Goal: Task Accomplishment & Management: Manage account settings

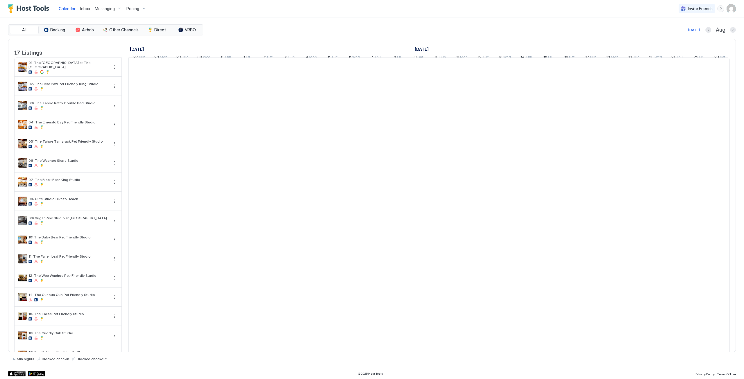
scroll to position [0, 323]
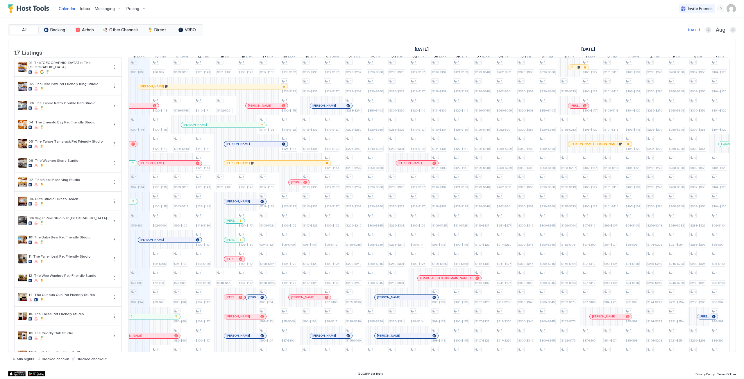
click at [101, 10] on span "Messaging" at bounding box center [105, 8] width 20 height 5
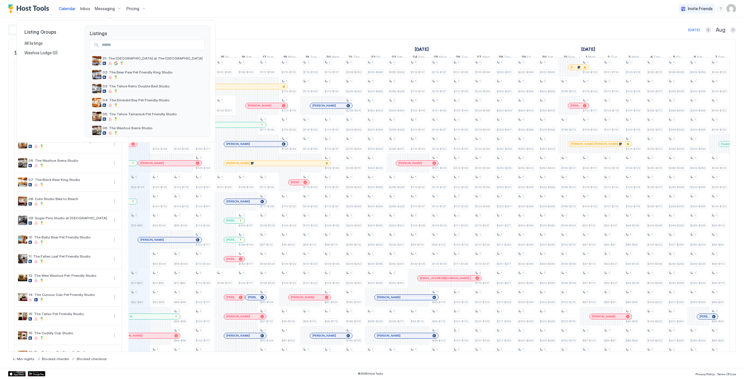
click at [87, 9] on div at bounding box center [372, 189] width 744 height 379
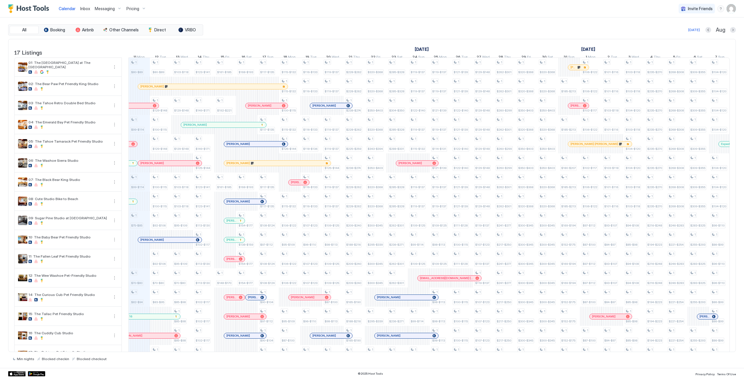
click at [87, 9] on span "Inbox" at bounding box center [85, 8] width 10 height 5
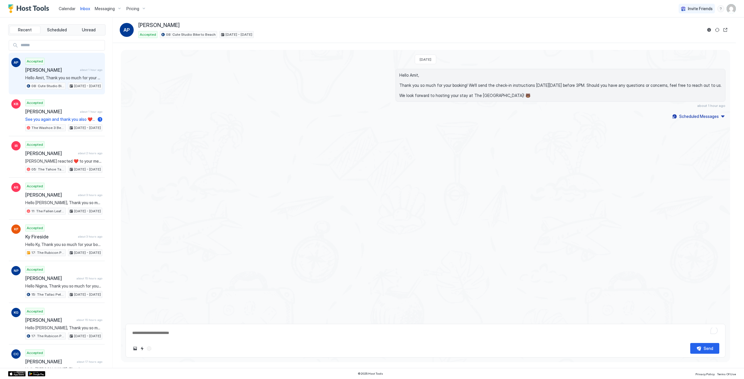
click at [66, 12] on div "Calendar" at bounding box center [67, 8] width 22 height 11
type textarea "*"
click at [68, 8] on span "Calendar" at bounding box center [67, 8] width 17 height 5
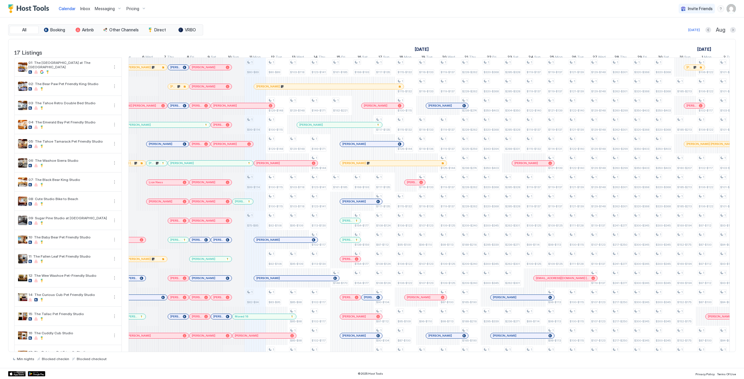
scroll to position [0, 205]
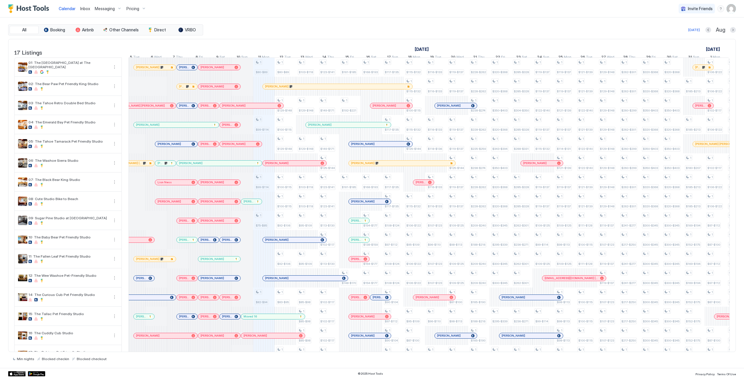
click at [207, 319] on div at bounding box center [206, 316] width 5 height 5
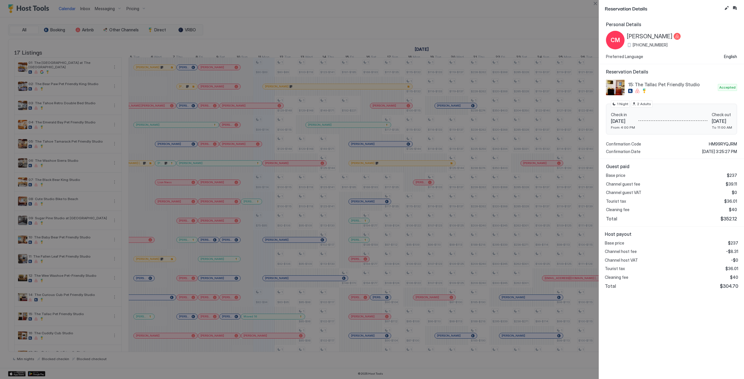
click at [475, 21] on div at bounding box center [372, 189] width 744 height 379
click at [595, 1] on button "Close" at bounding box center [595, 3] width 7 height 7
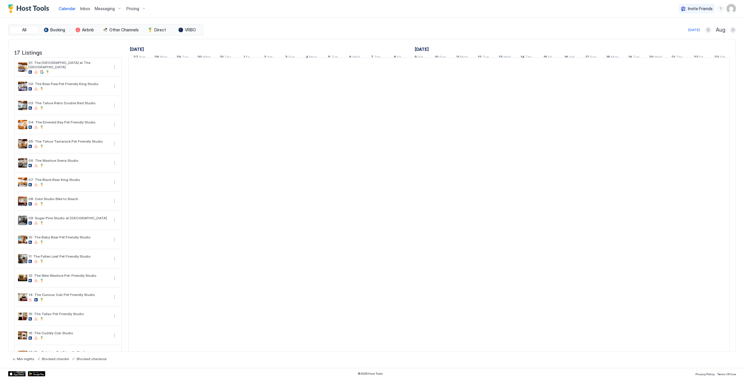
scroll to position [0, 323]
click at [54, 28] on span "Booking" at bounding box center [57, 29] width 15 height 5
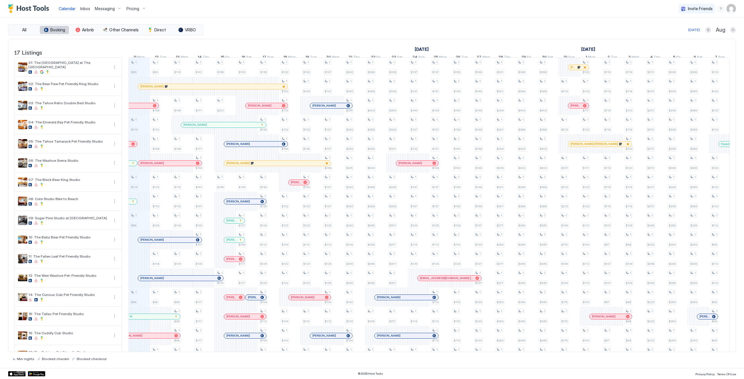
click at [58, 29] on span "Booking" at bounding box center [57, 29] width 15 height 5
click at [77, 30] on div "tab-group" at bounding box center [78, 30] width 5 height 5
click at [59, 27] on button "Booking" at bounding box center [54, 30] width 29 height 8
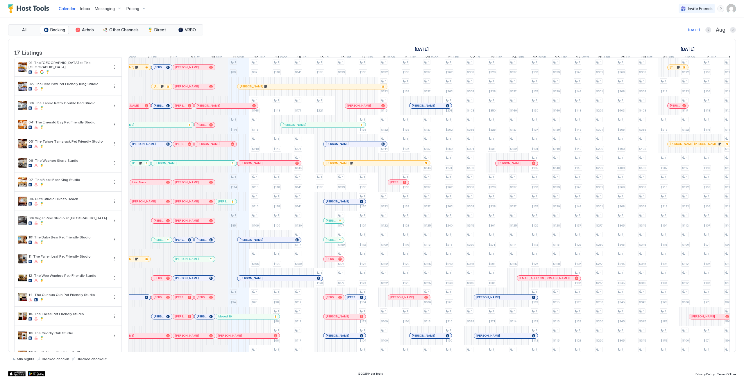
scroll to position [0, 210]
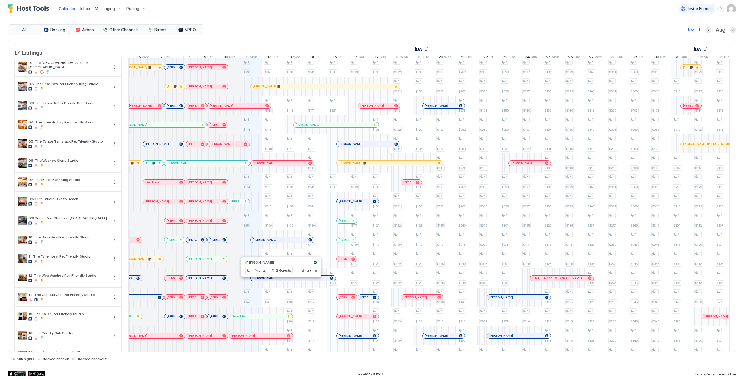
click at [275, 281] on div at bounding box center [275, 278] width 5 height 5
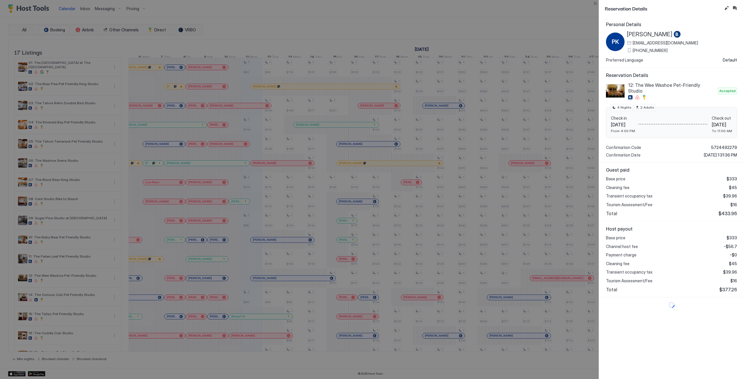
click at [262, 267] on div at bounding box center [372, 189] width 744 height 379
click at [593, 1] on button "Close" at bounding box center [595, 3] width 7 height 7
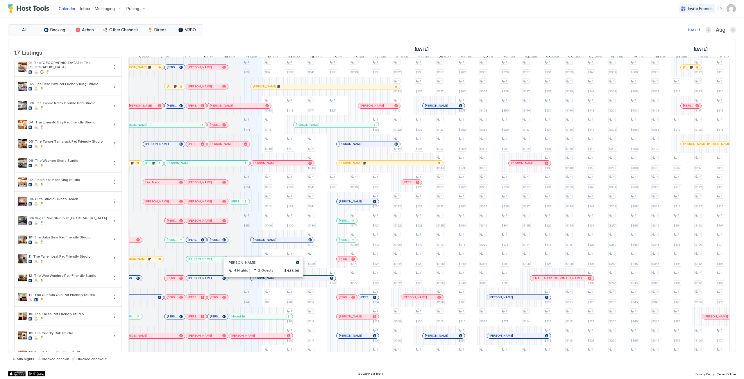
click at [261, 281] on div at bounding box center [261, 278] width 5 height 5
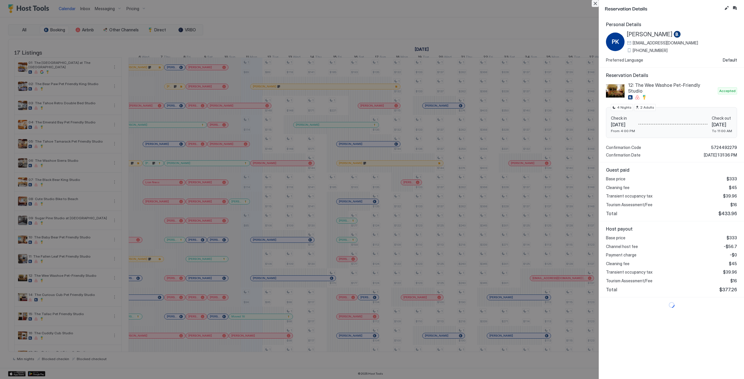
click at [593, 6] on button "Close" at bounding box center [595, 3] width 7 height 7
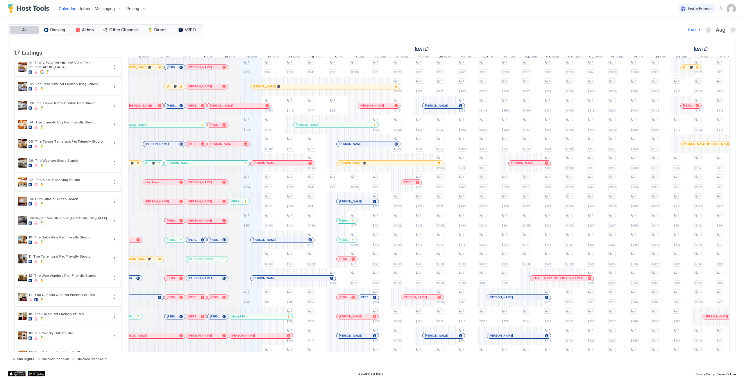
click at [31, 29] on button "All" at bounding box center [24, 30] width 29 height 8
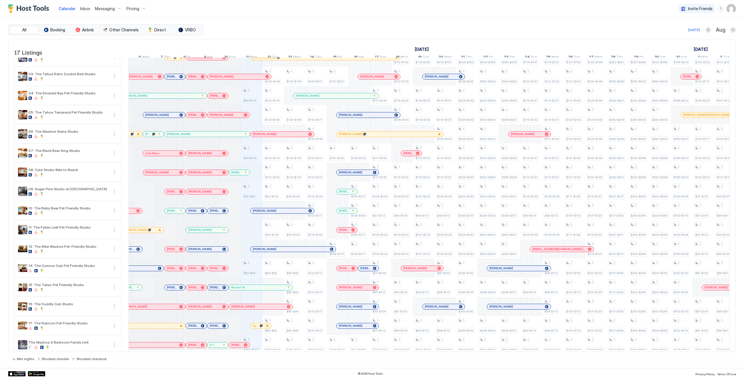
scroll to position [40, 0]
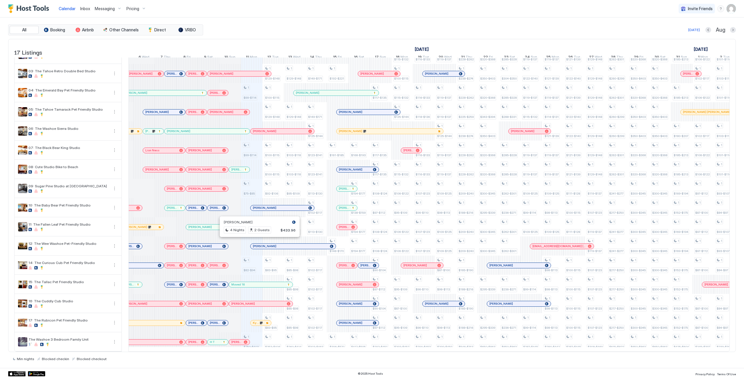
click at [279, 244] on div at bounding box center [278, 246] width 5 height 5
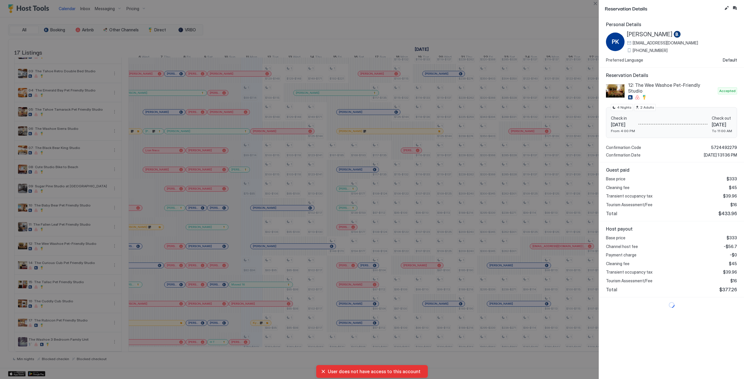
click at [599, 24] on div "Reservation Details Personal Details PK [PERSON_NAME] [EMAIL_ADDRESS][DOMAIN_NA…" at bounding box center [671, 189] width 145 height 379
click at [595, 4] on button "Close" at bounding box center [595, 3] width 7 height 7
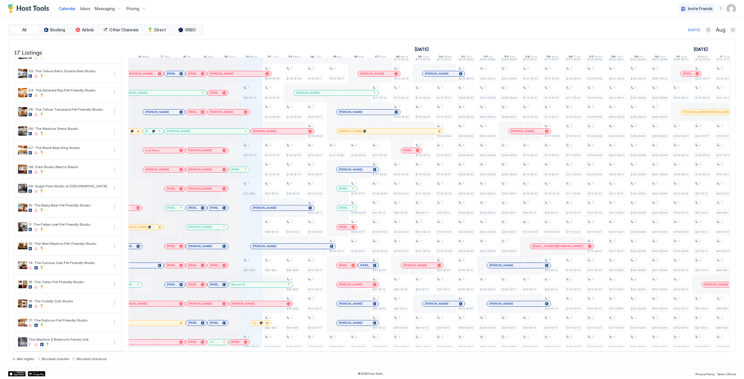
click at [92, 10] on div "Messaging" at bounding box center [108, 9] width 32 height 10
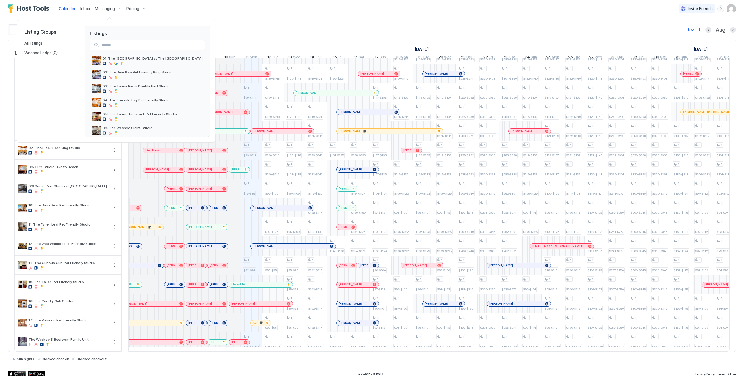
click at [103, 5] on div at bounding box center [372, 189] width 744 height 379
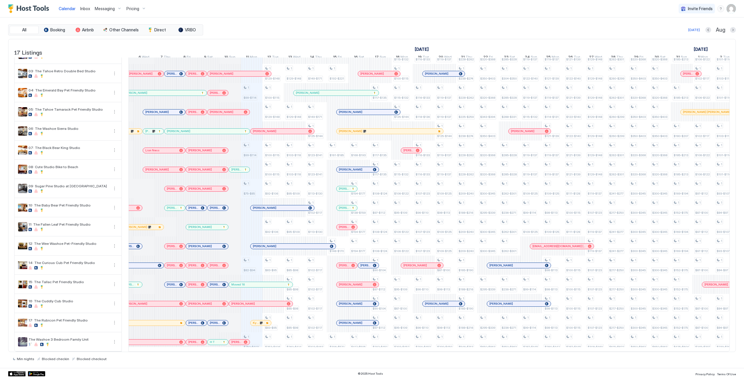
click at [102, 10] on span "Messaging" at bounding box center [105, 8] width 20 height 5
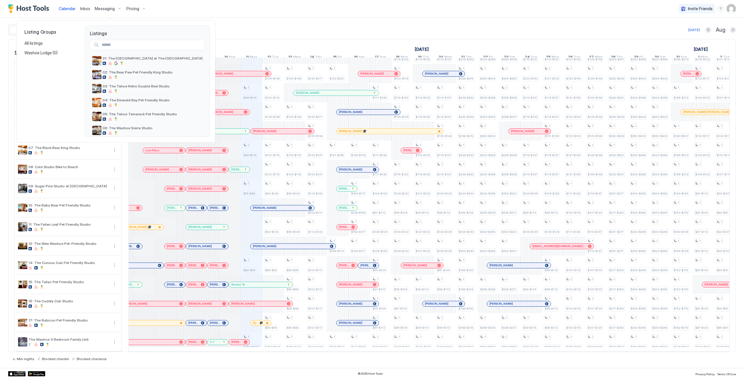
click at [83, 12] on div at bounding box center [372, 189] width 744 height 379
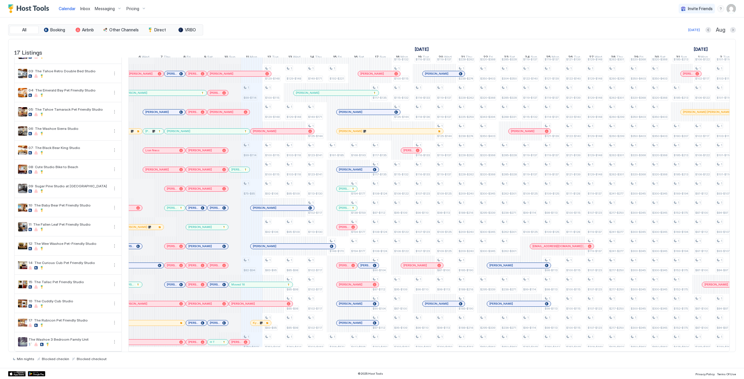
click at [80, 10] on span "Inbox" at bounding box center [85, 8] width 10 height 5
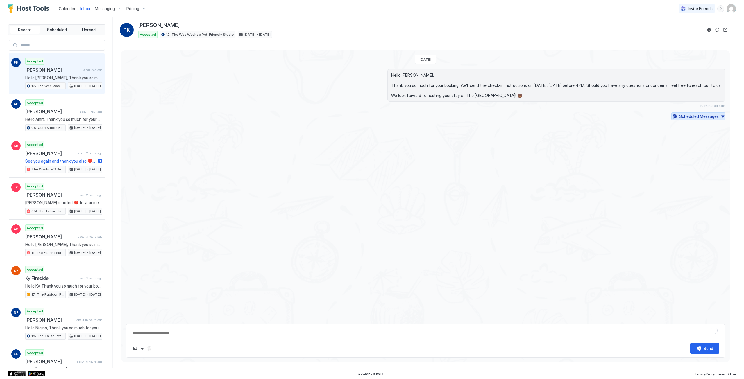
click at [722, 116] on button "Scheduled Messages" at bounding box center [698, 116] width 54 height 8
type textarea "*"
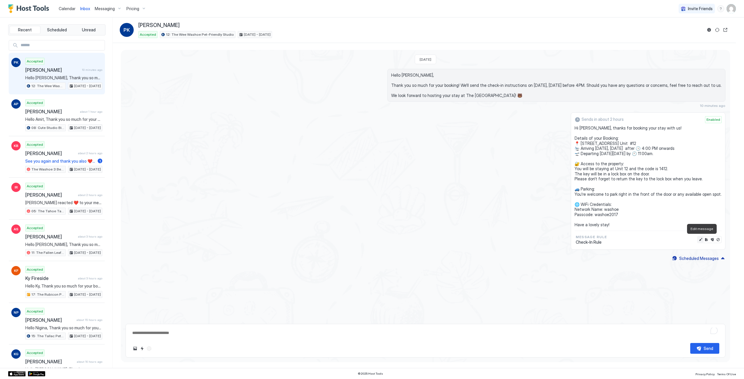
click at [702, 239] on button "Edit message" at bounding box center [701, 240] width 6 height 6
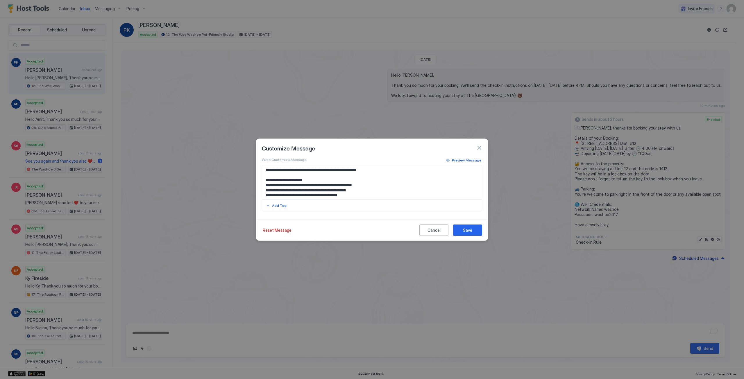
click at [325, 191] on textarea "**********" at bounding box center [372, 182] width 220 height 34
type textarea "**********"
click at [456, 234] on button "Save" at bounding box center [467, 230] width 29 height 11
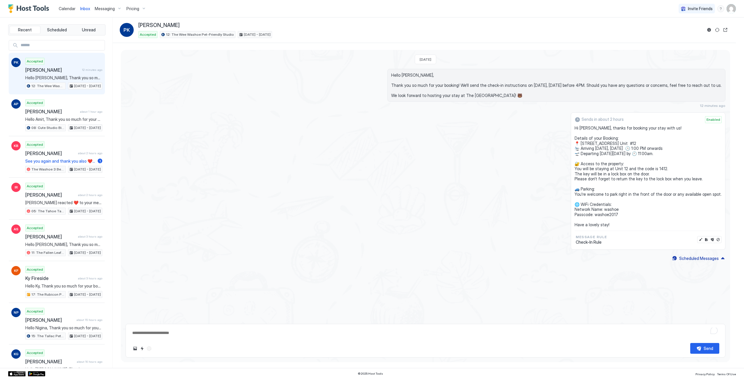
drag, startPoint x: 623, startPoint y: 226, endPoint x: 582, endPoint y: 127, distance: 107.1
click at [582, 127] on div "Sends in about 2 hours Enabled Hi [PERSON_NAME], thanks for booking your stay w…" at bounding box center [648, 180] width 155 height 137
copy span "Hi [PERSON_NAME], thanks for booking your stay with us! Details of your Booking…"
click at [450, 221] on div "Sends in about 2 hours Enabled Hi [PERSON_NAME], thanks for booking your stay w…" at bounding box center [426, 180] width 600 height 137
click at [712, 240] on button "Send now" at bounding box center [712, 240] width 6 height 6
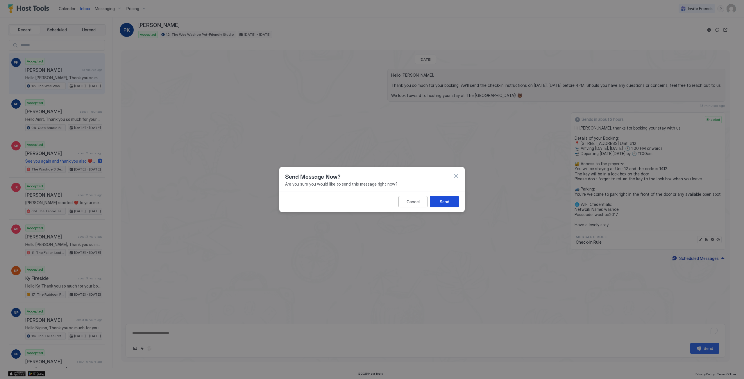
click at [439, 207] on button "Send" at bounding box center [444, 201] width 29 height 11
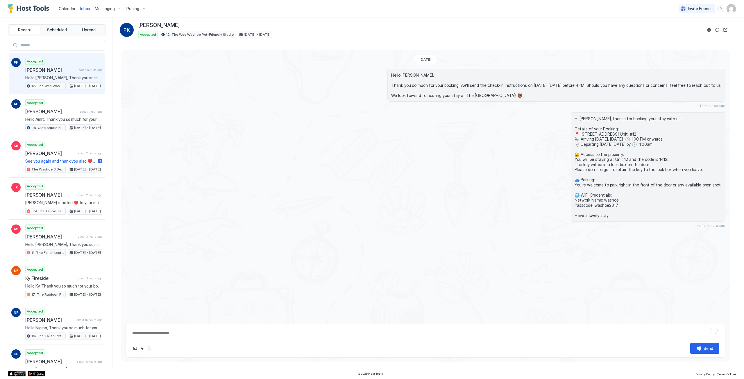
type textarea "*"
